Goal: Transaction & Acquisition: Subscribe to service/newsletter

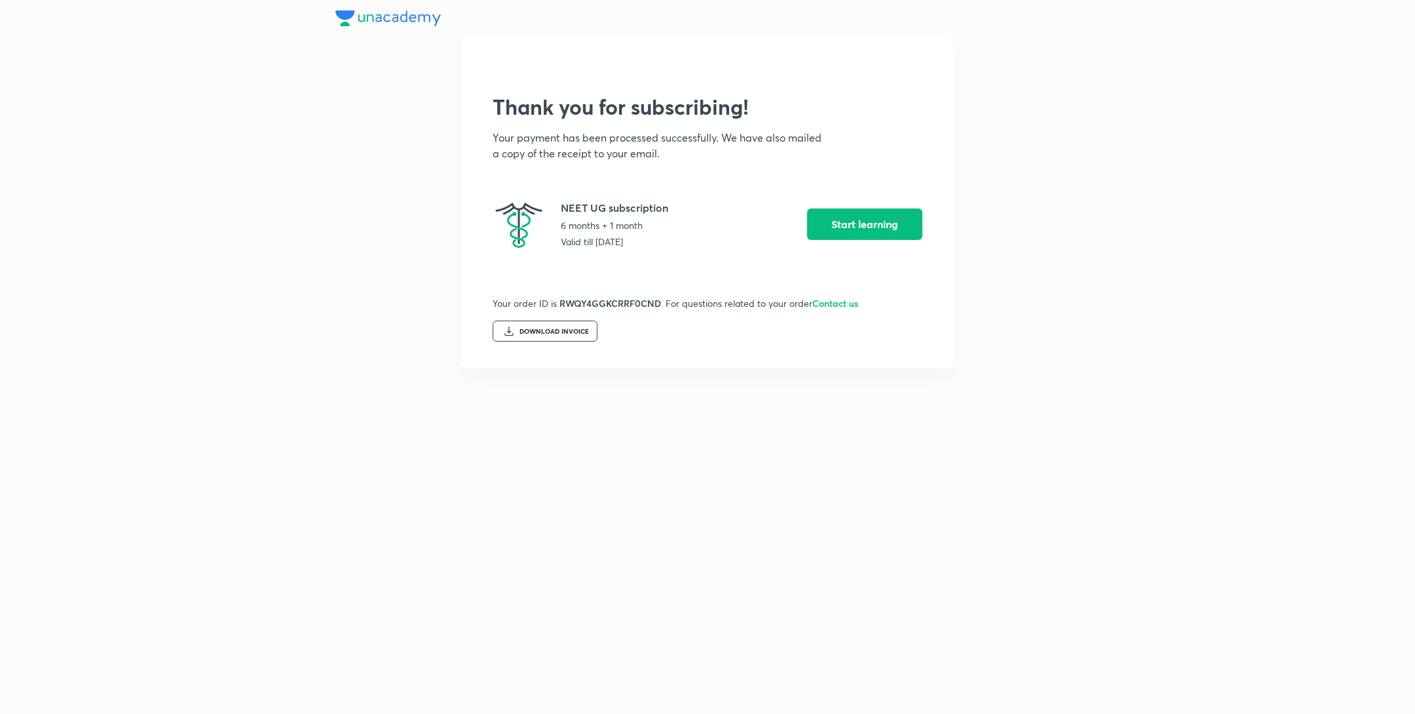
click at [374, 20] on div at bounding box center [707, 18] width 744 height 37
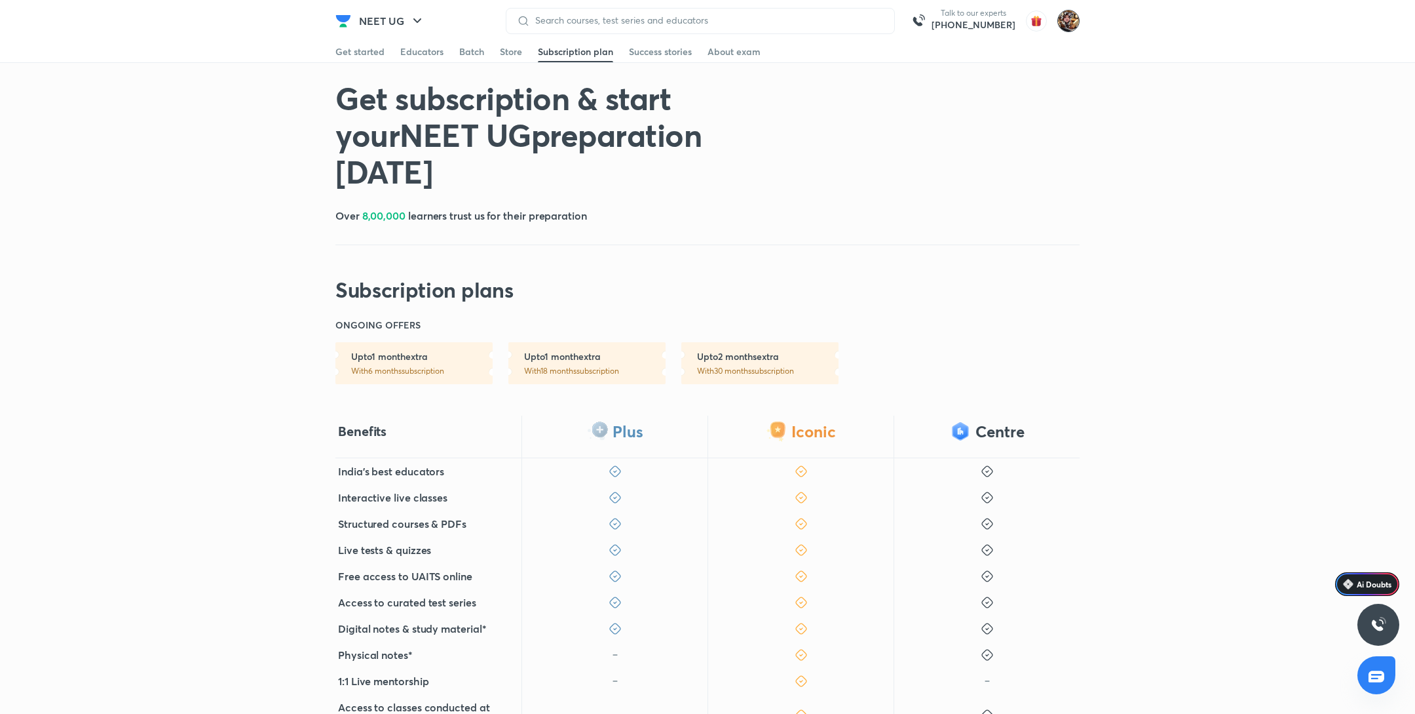
click at [1070, 22] on img at bounding box center [1068, 21] width 22 height 22
click at [1000, 189] on p "Sign out" at bounding box center [1011, 186] width 113 height 12
